Goal: Task Accomplishment & Management: Manage account settings

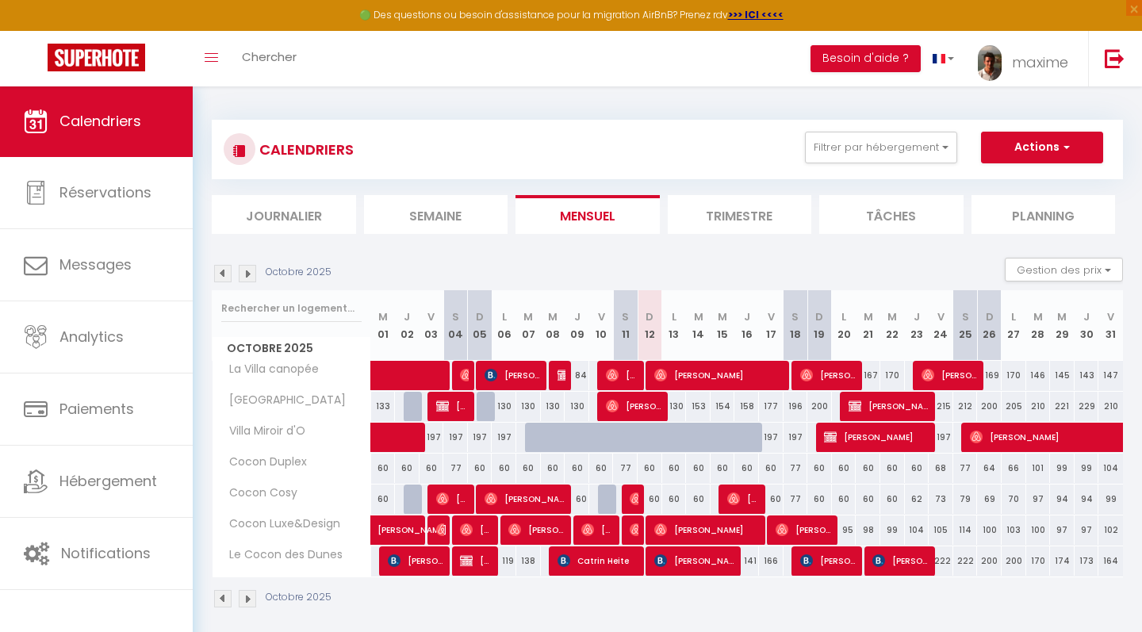
click at [248, 273] on img at bounding box center [247, 273] width 17 height 17
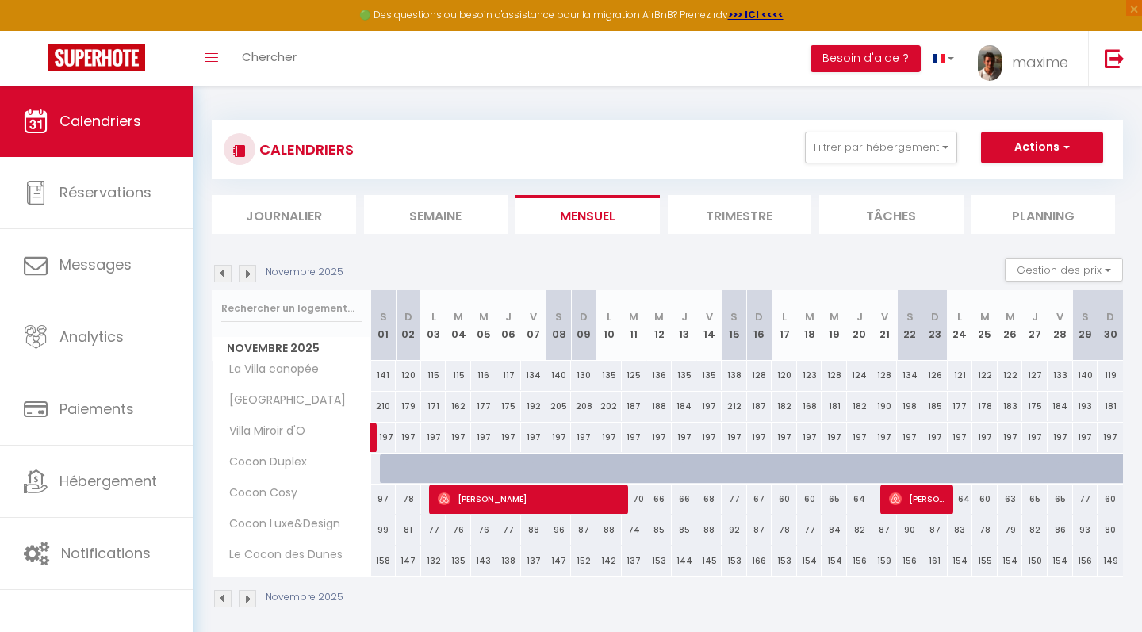
click at [251, 271] on img at bounding box center [247, 273] width 17 height 17
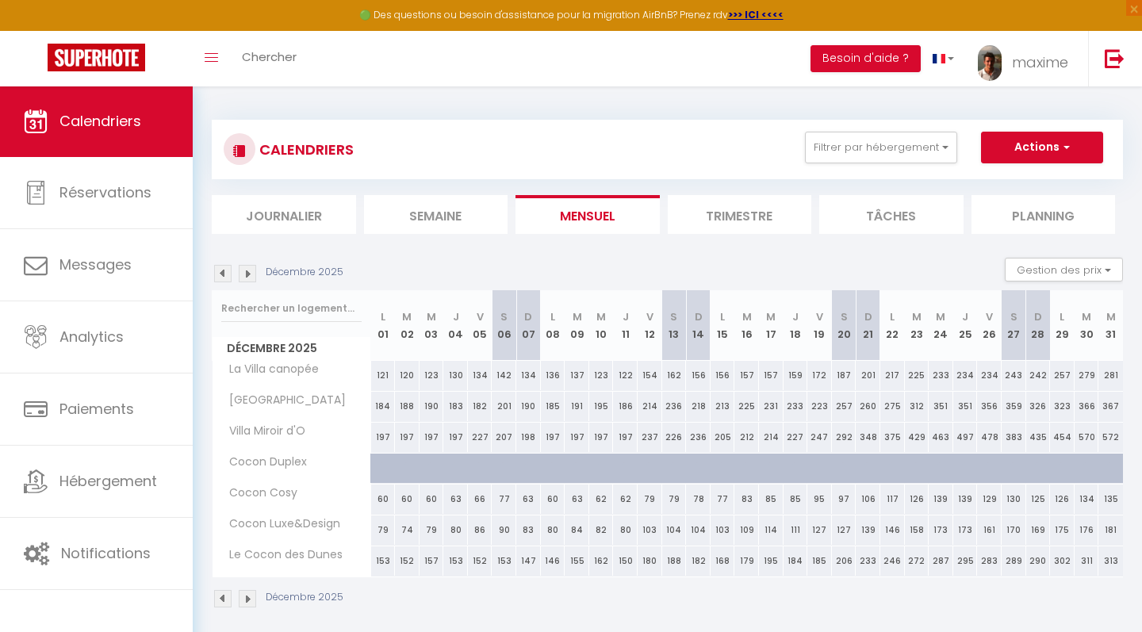
click at [220, 271] on img at bounding box center [222, 273] width 17 height 17
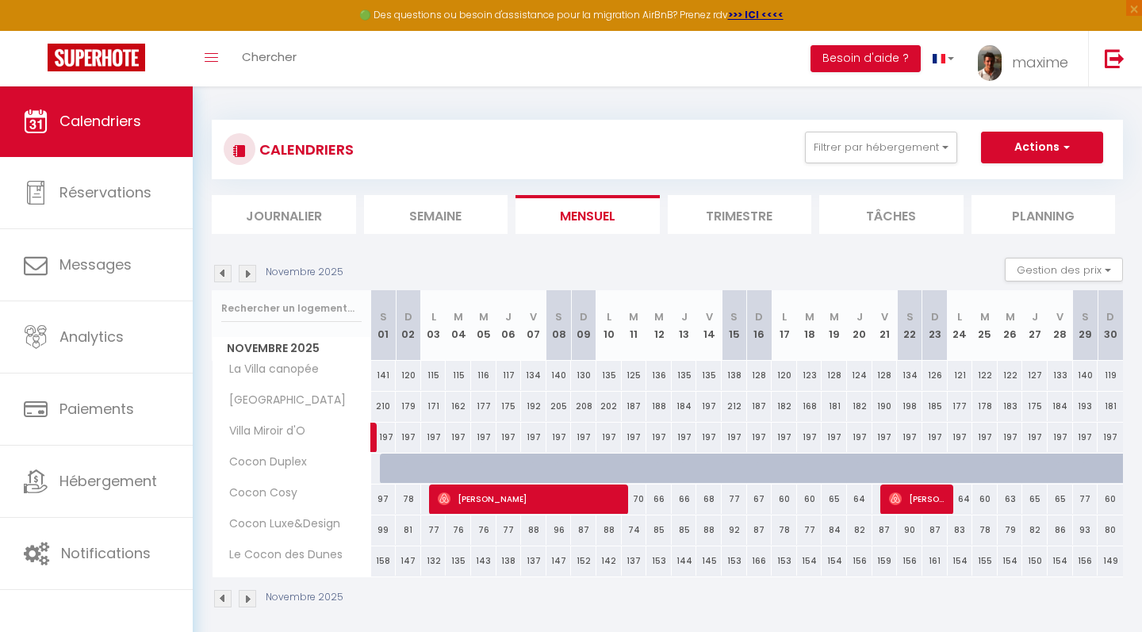
click at [220, 272] on img at bounding box center [222, 273] width 17 height 17
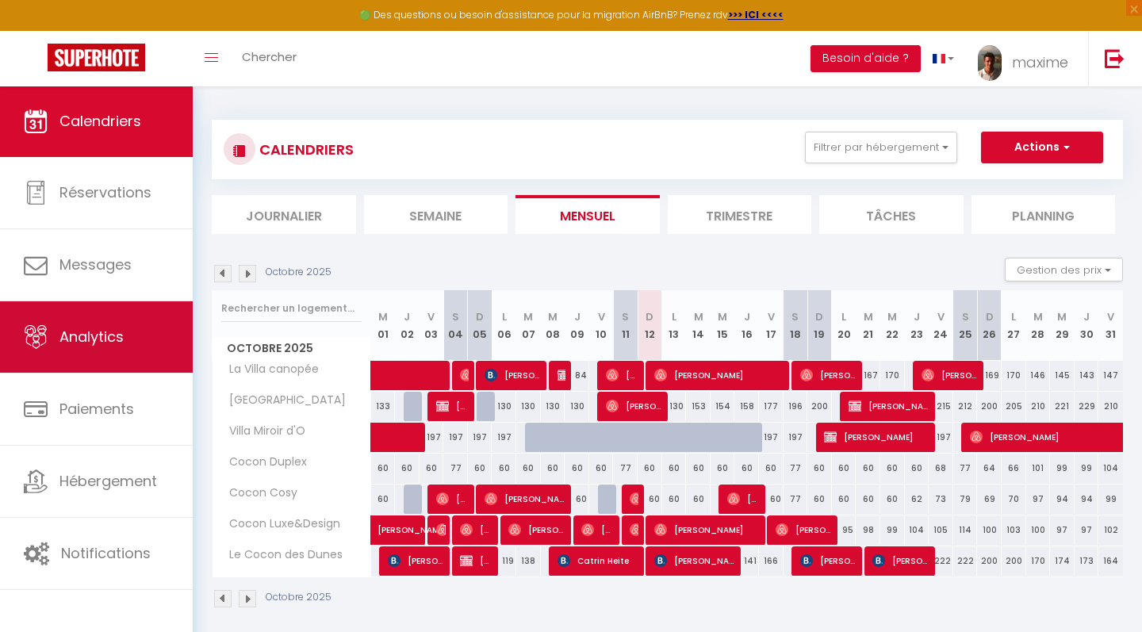
click at [93, 338] on span "Analytics" at bounding box center [91, 337] width 64 height 20
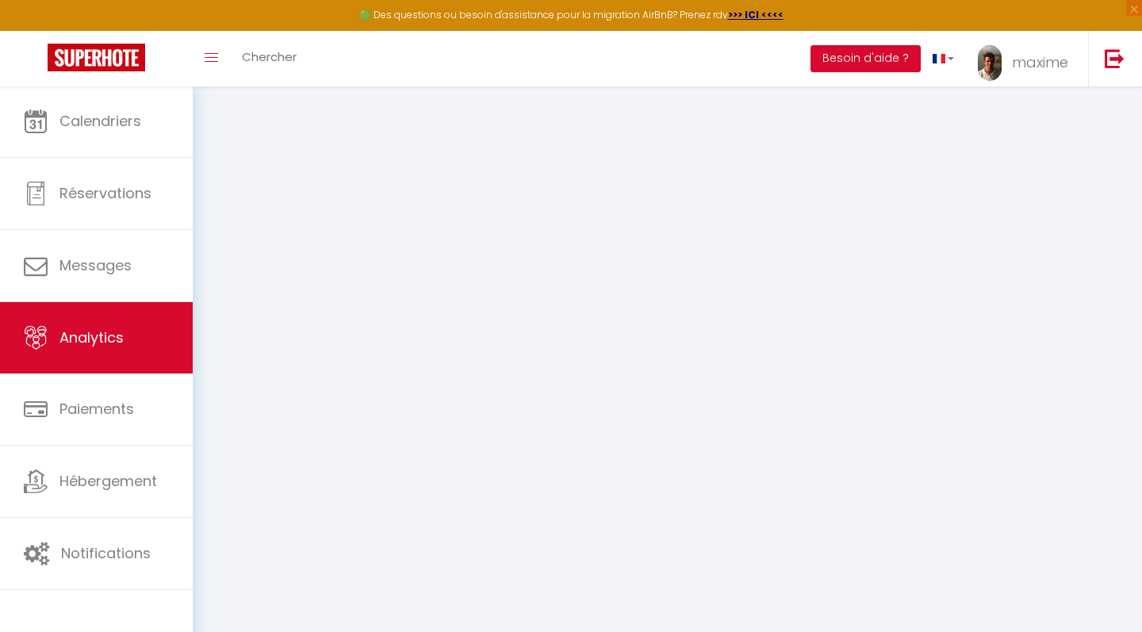
select select "2025"
select select "10"
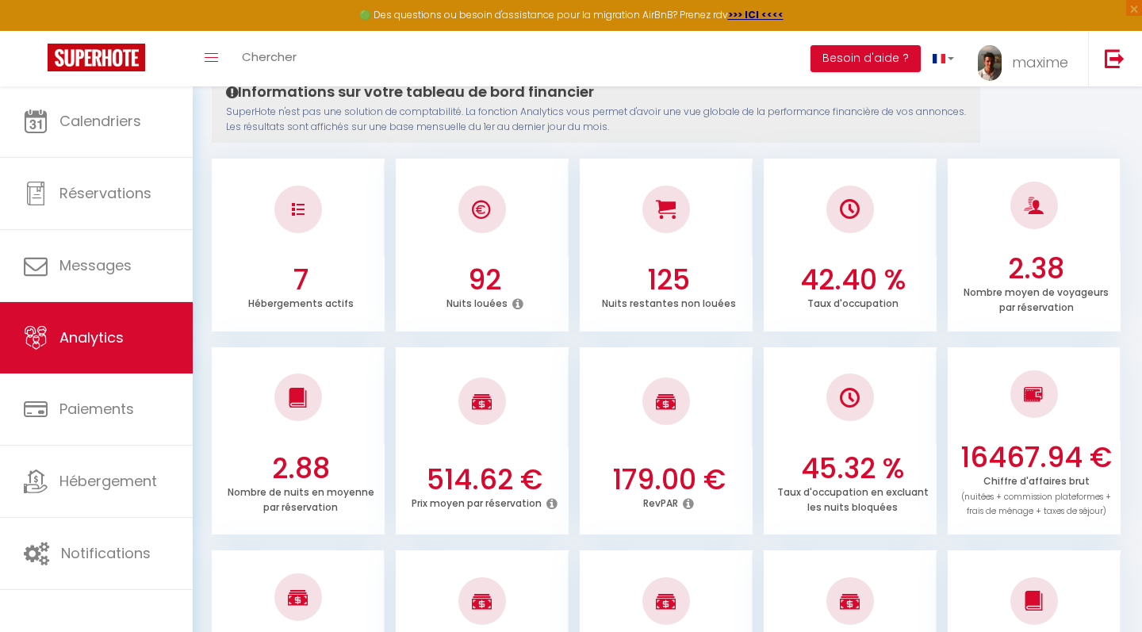
scroll to position [209, 0]
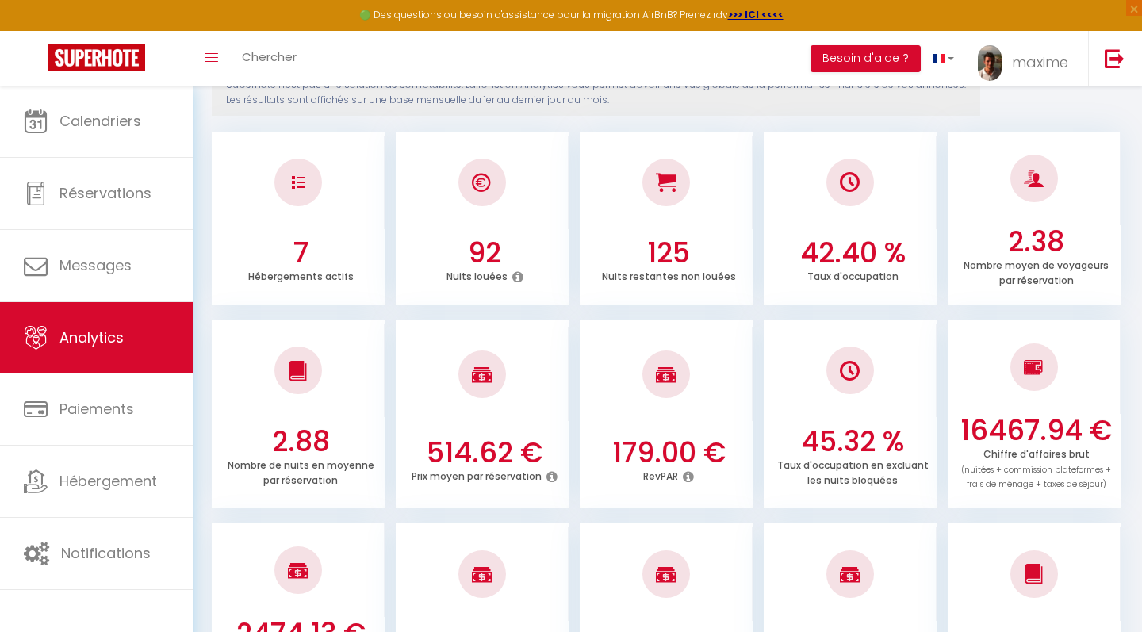
drag, startPoint x: 614, startPoint y: 453, endPoint x: 790, endPoint y: 456, distance: 176.1
click at [790, 456] on ul "2.88 Nombre de nuits en moyenne par réservation 514.62 € Prix moyen par réserva…" at bounding box center [667, 412] width 911 height 192
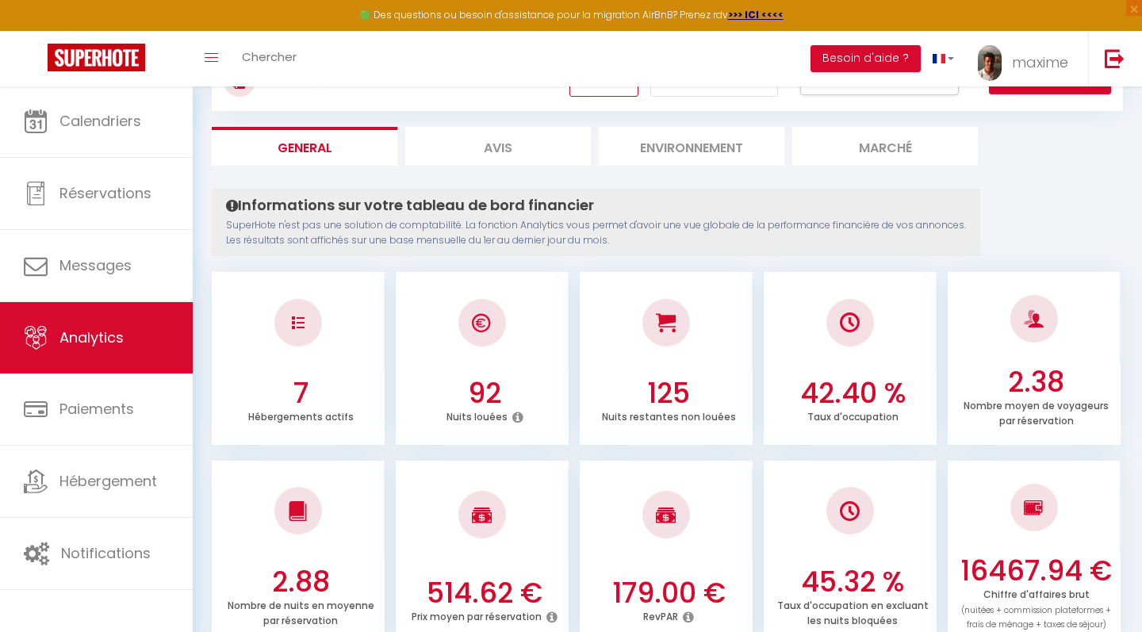
scroll to position [0, 0]
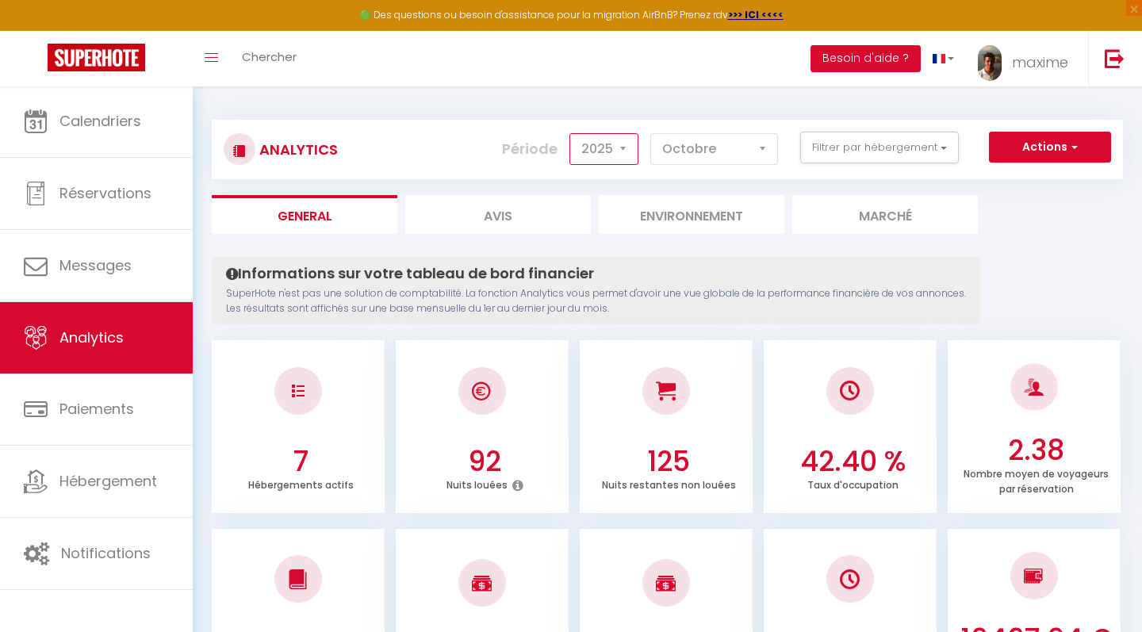
select select "2024"
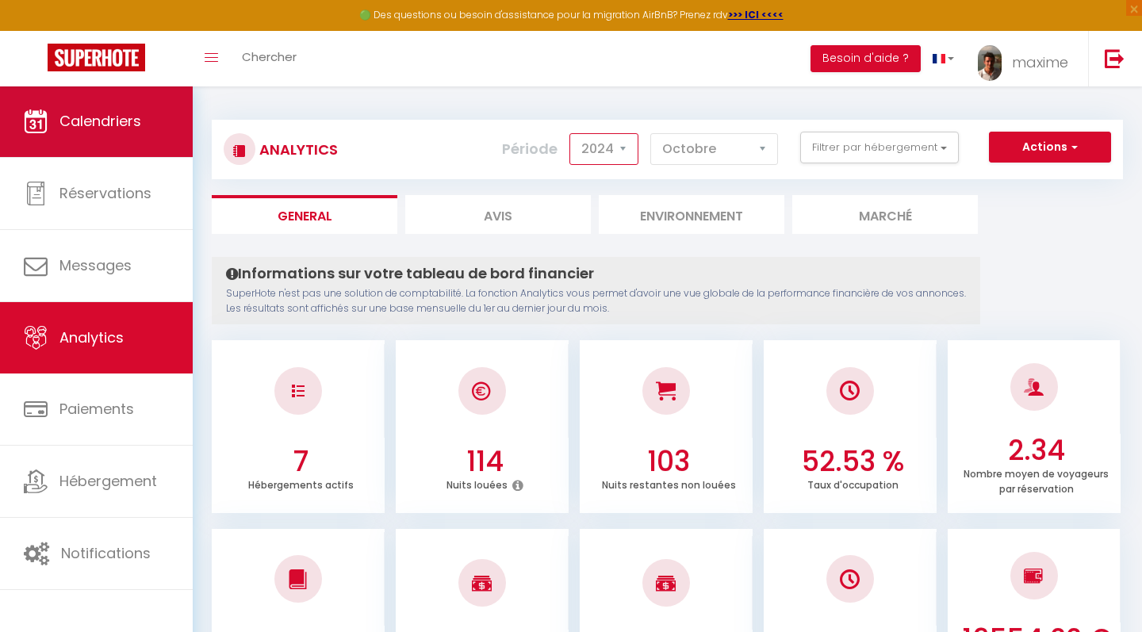
click at [94, 125] on span "Calendriers" at bounding box center [100, 121] width 82 height 20
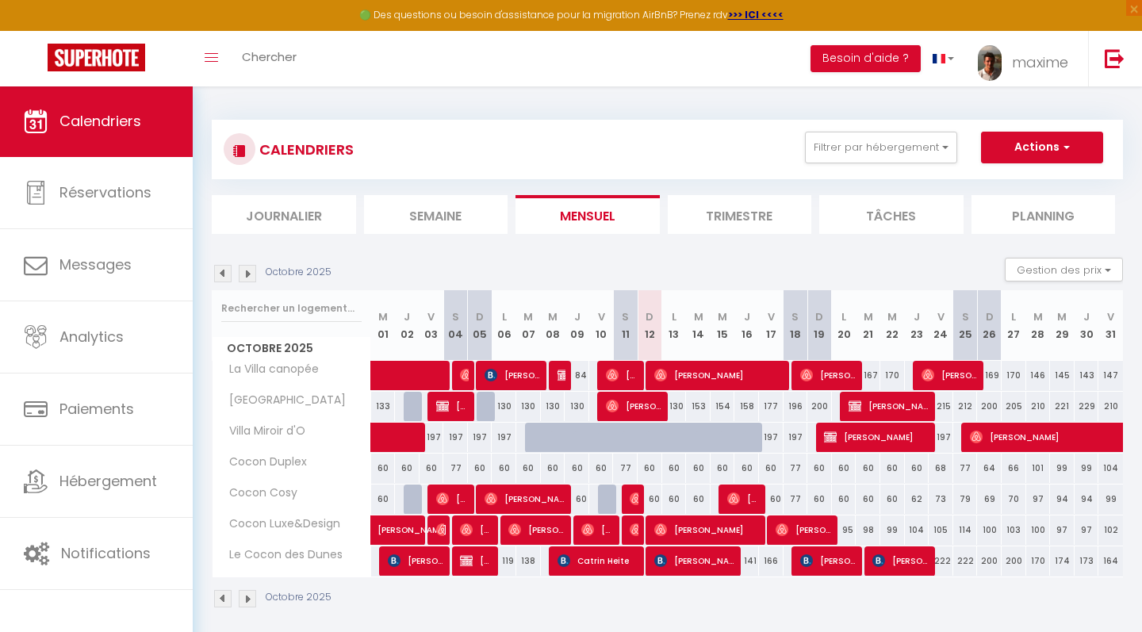
click at [228, 270] on img at bounding box center [222, 273] width 17 height 17
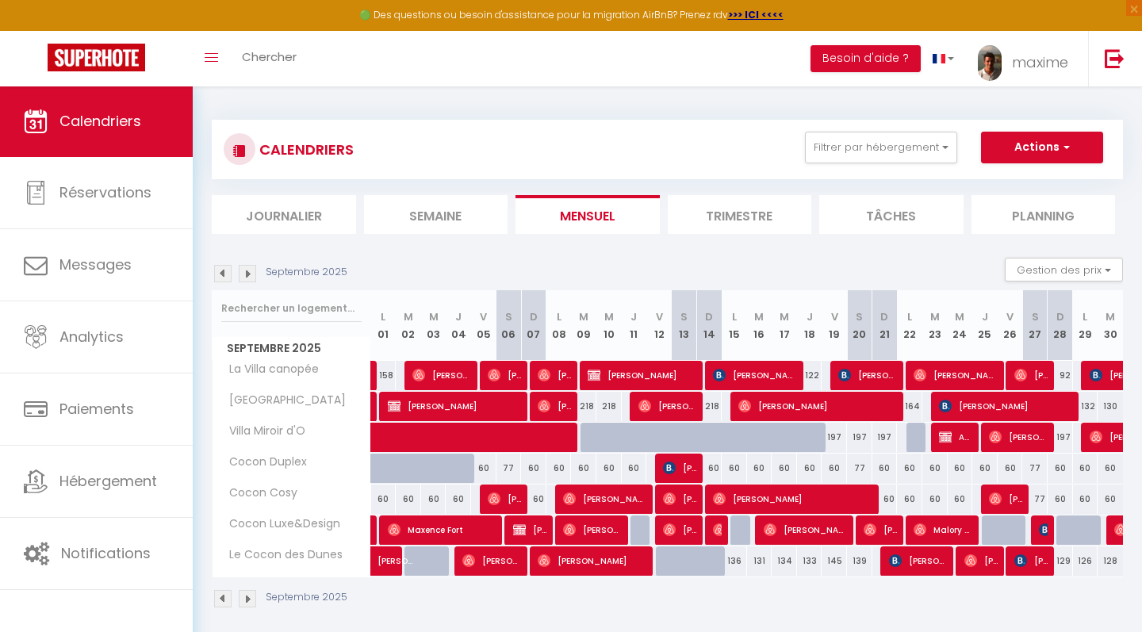
click at [245, 270] on img at bounding box center [247, 273] width 17 height 17
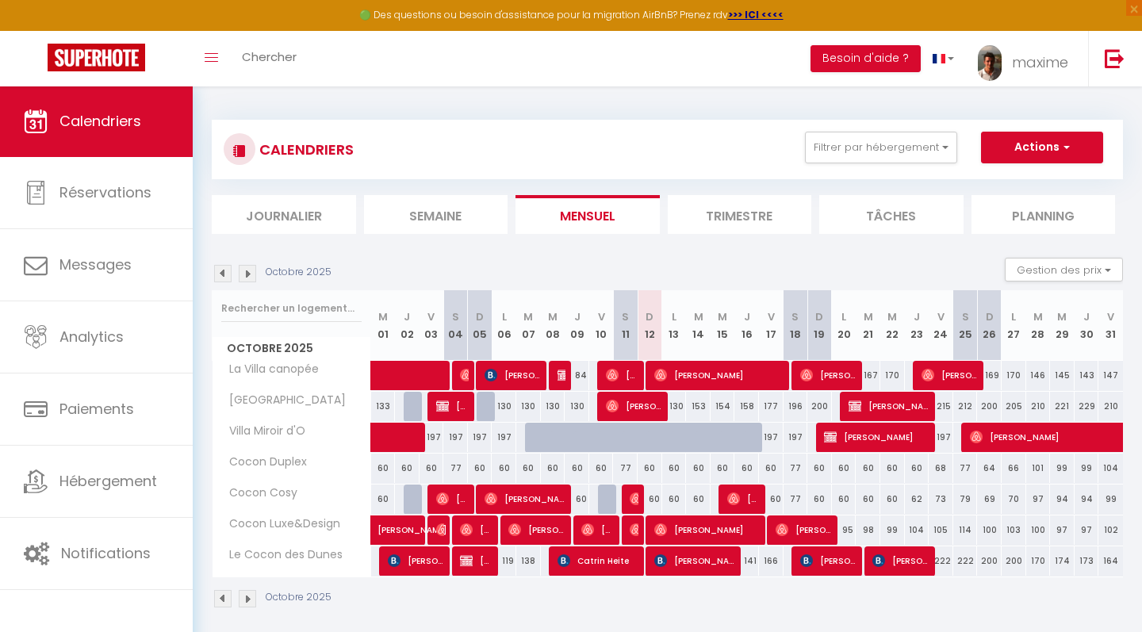
click at [250, 266] on img at bounding box center [247, 273] width 17 height 17
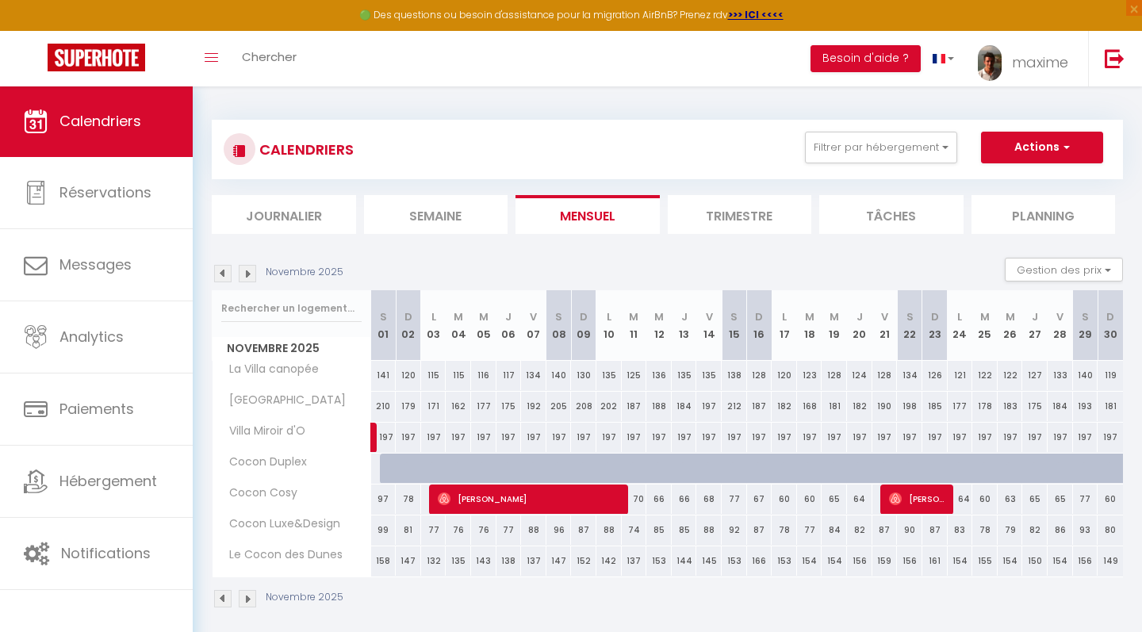
click at [221, 273] on img at bounding box center [222, 273] width 17 height 17
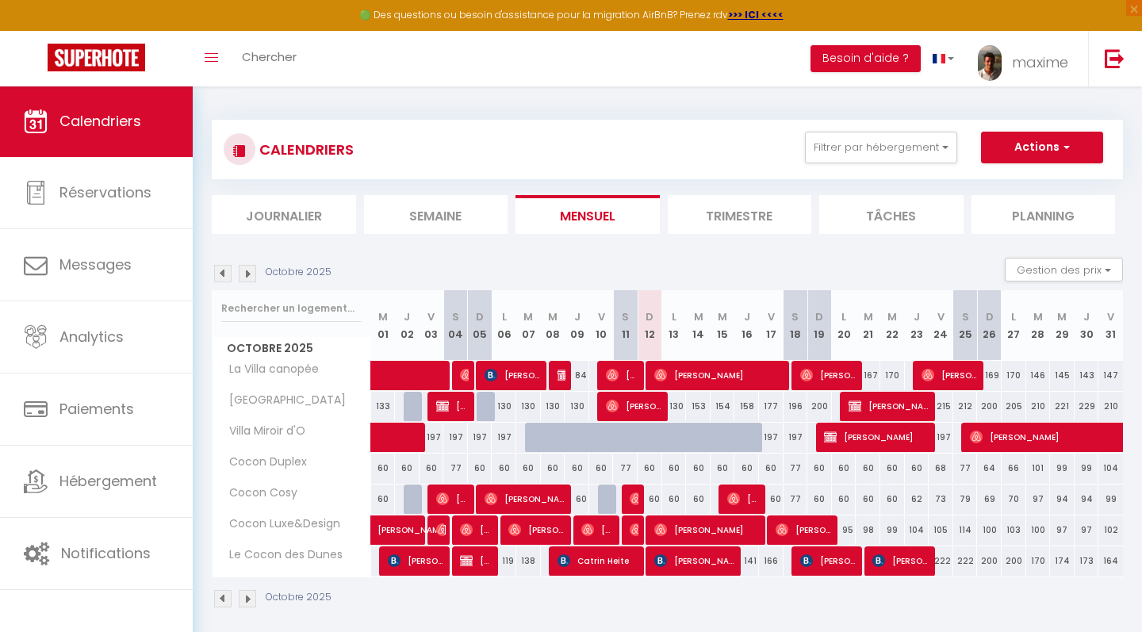
click at [889, 403] on span "[PERSON_NAME] BOYENVAL" at bounding box center [890, 406] width 82 height 30
select select "OK"
select select "KO"
select select "0"
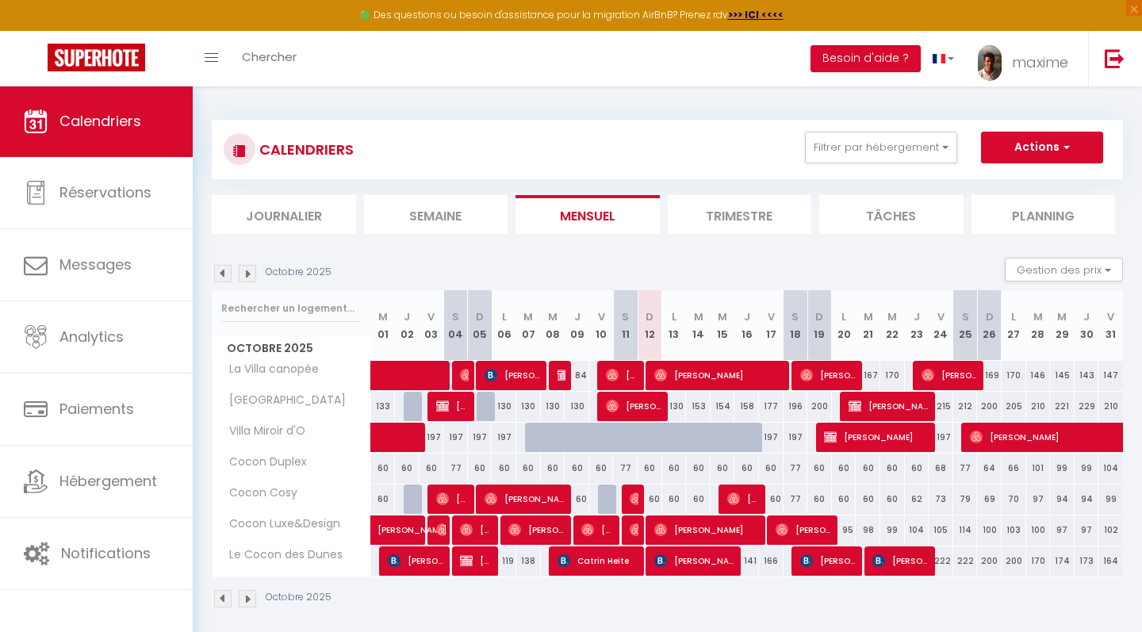
select select "1"
select select
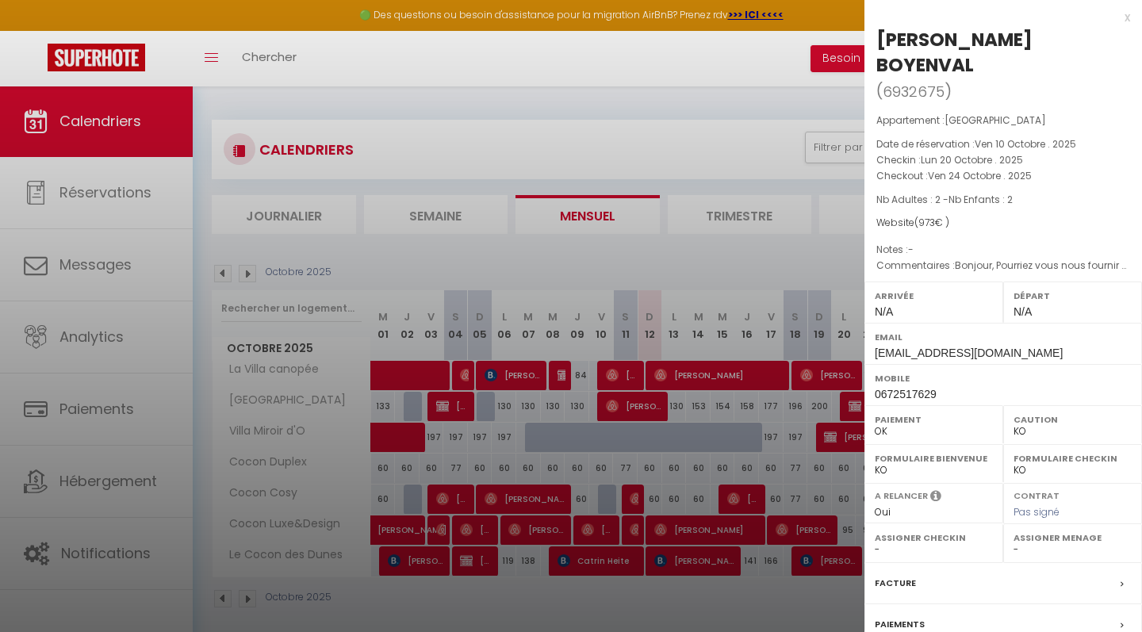
click at [1128, 17] on div "x" at bounding box center [997, 17] width 266 height 19
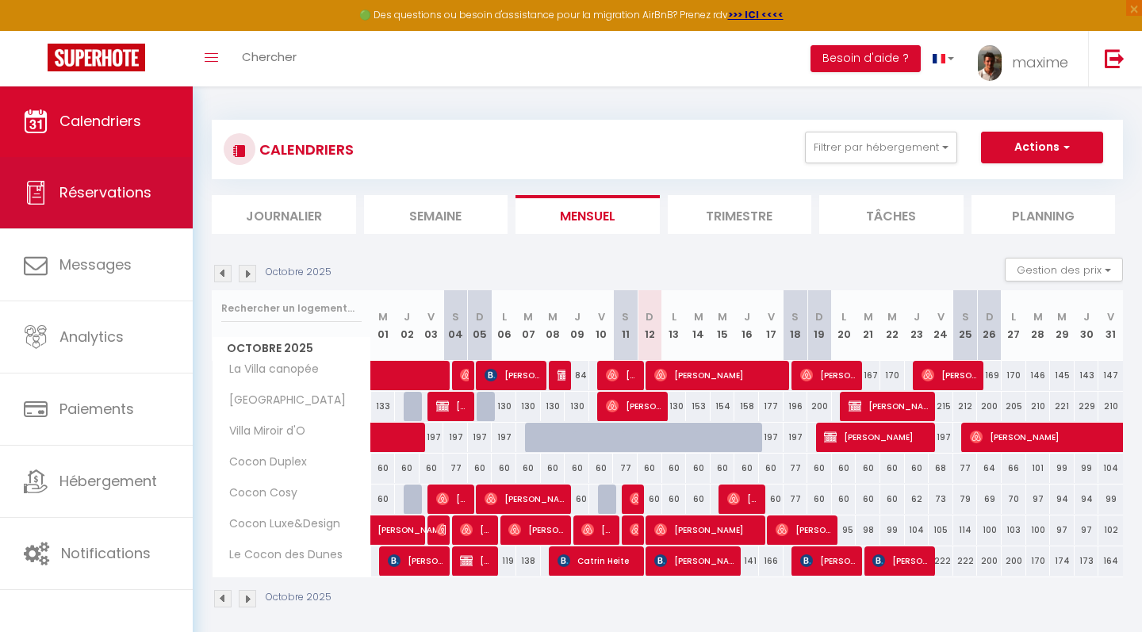
click at [131, 193] on span "Réservations" at bounding box center [105, 192] width 92 height 20
select select "not_cancelled"
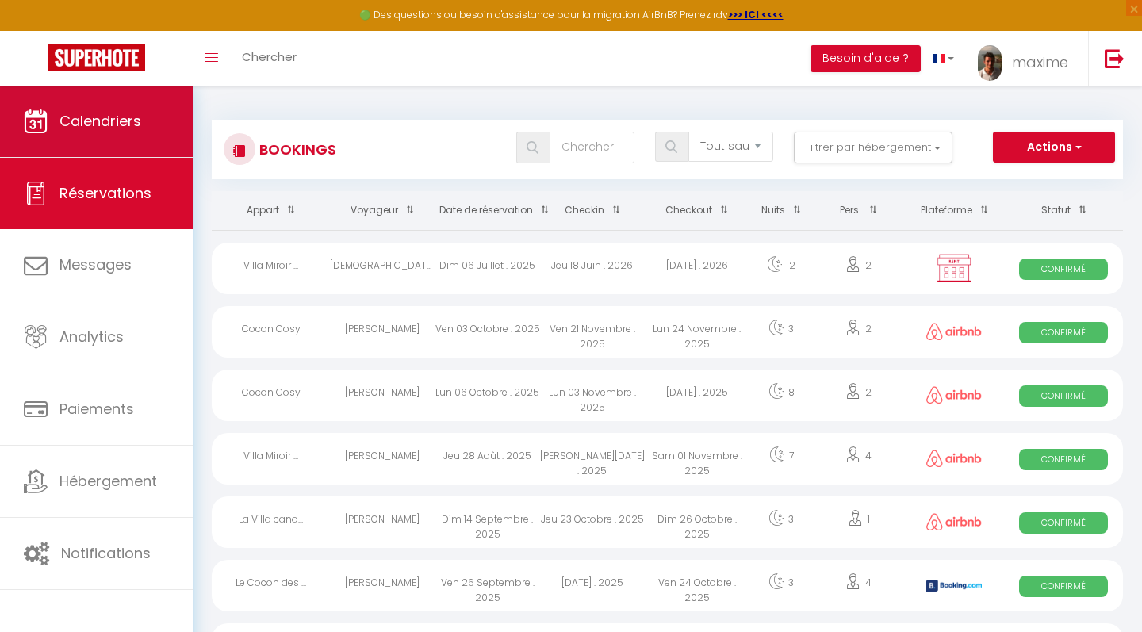
click at [109, 118] on span "Calendriers" at bounding box center [100, 121] width 82 height 20
